Goal: Task Accomplishment & Management: Manage account settings

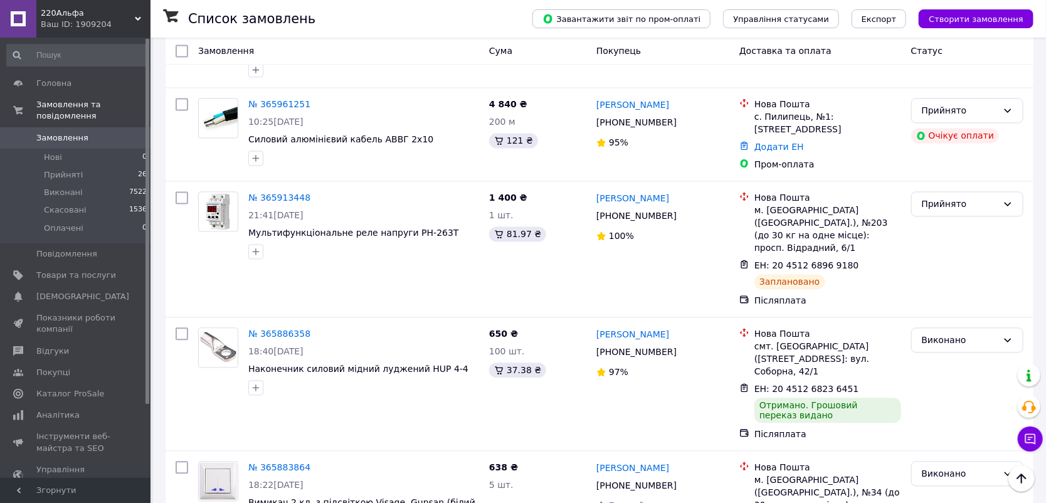
scroll to position [1171, 0]
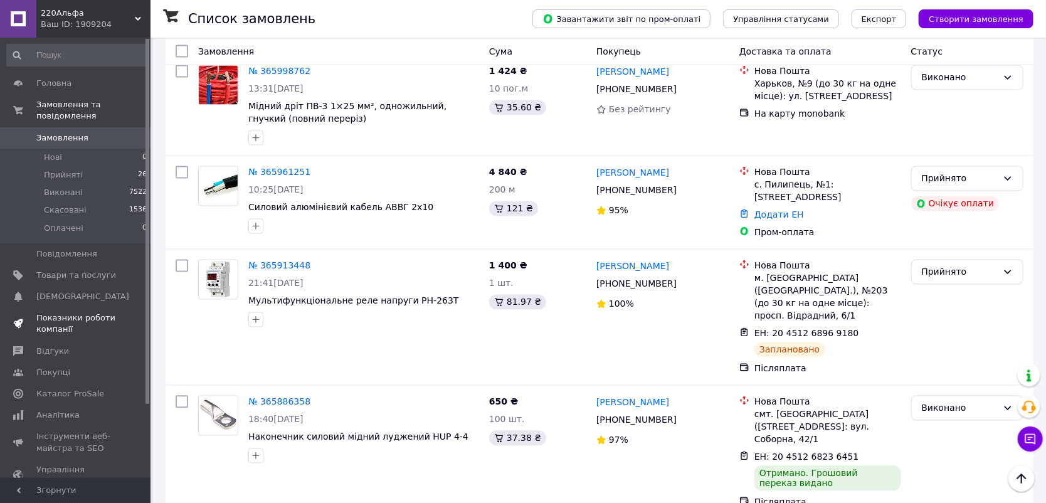
click at [62, 312] on span "Показники роботи компанії" at bounding box center [76, 323] width 80 height 23
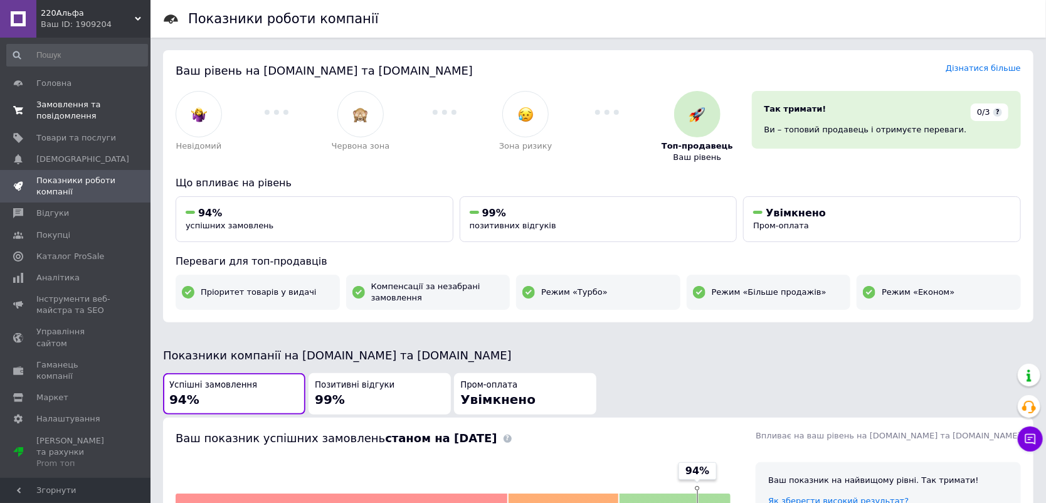
click at [78, 104] on span "Замовлення та повідомлення" at bounding box center [76, 110] width 80 height 23
